Goal: Navigation & Orientation: Find specific page/section

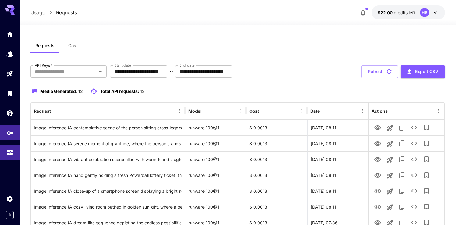
click at [10, 134] on icon "API Keys" at bounding box center [10, 132] width 7 height 7
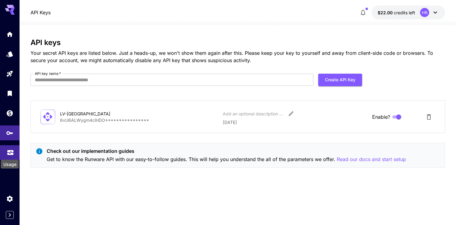
click at [9, 151] on icon "Usage" at bounding box center [10, 149] width 6 height 3
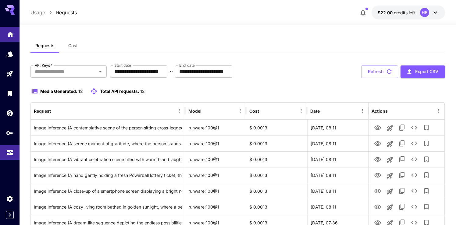
drag, startPoint x: 11, startPoint y: 37, endPoint x: 17, endPoint y: 39, distance: 6.5
click at [11, 37] on link at bounding box center [10, 34] width 20 height 15
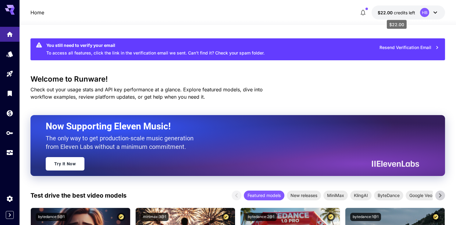
click at [395, 14] on span "credits left" at bounding box center [404, 12] width 21 height 5
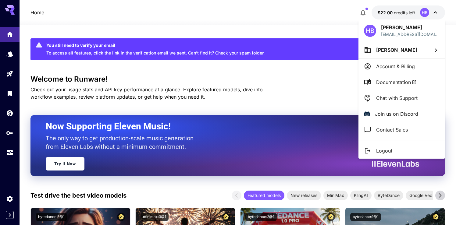
click at [310, 81] on div at bounding box center [228, 112] width 456 height 225
